Goal: Task Accomplishment & Management: Manage account settings

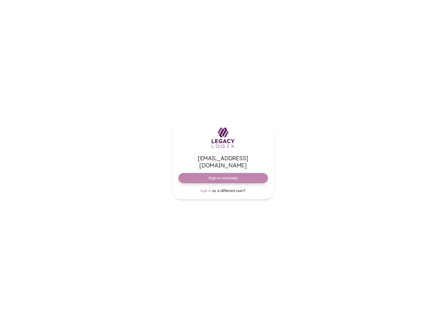
click at [225, 175] on span "Sign in securely" at bounding box center [222, 177] width 29 height 5
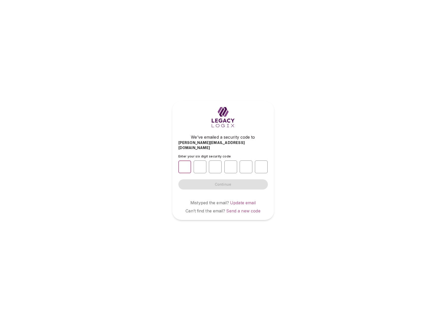
click at [184, 165] on input "number" at bounding box center [184, 166] width 13 height 13
type input "*"
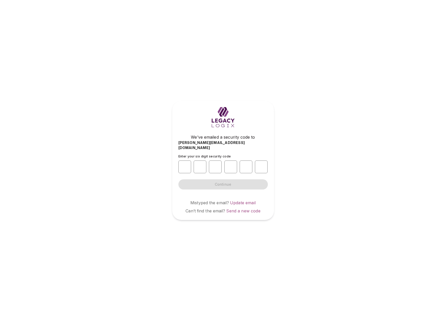
type input "*"
